Goal: Information Seeking & Learning: Learn about a topic

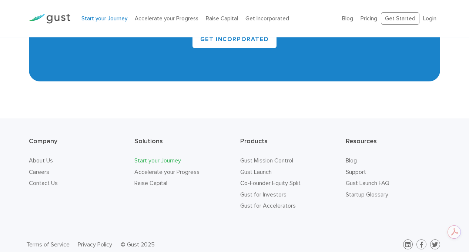
scroll to position [1374, 0]
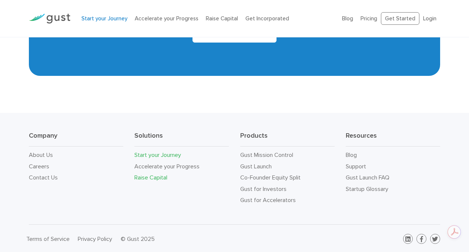
click at [157, 176] on link "Raise Capital" at bounding box center [150, 177] width 33 height 7
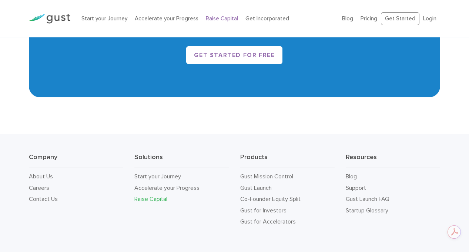
scroll to position [1238, 0]
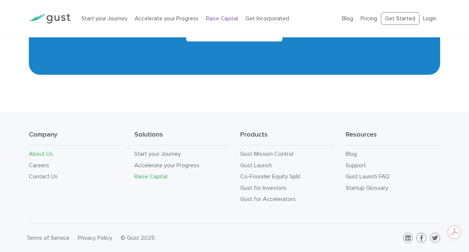
click at [43, 152] on link "About Us" at bounding box center [41, 153] width 24 height 7
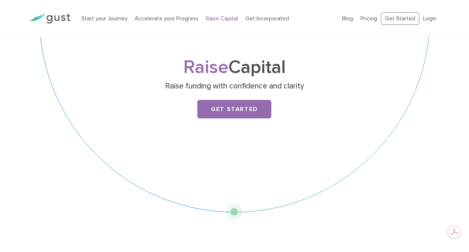
scroll to position [0, 0]
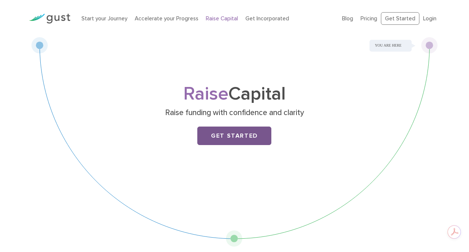
click at [245, 135] on link "Get Started" at bounding box center [234, 136] width 74 height 19
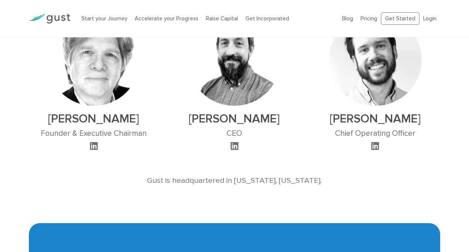
scroll to position [482, 0]
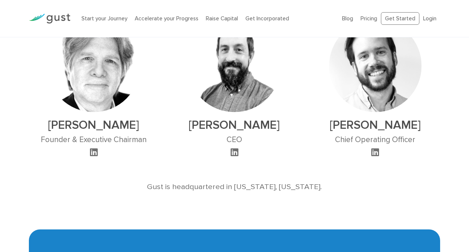
click at [95, 150] on icon at bounding box center [94, 152] width 8 height 9
